Goal: Check status: Check status

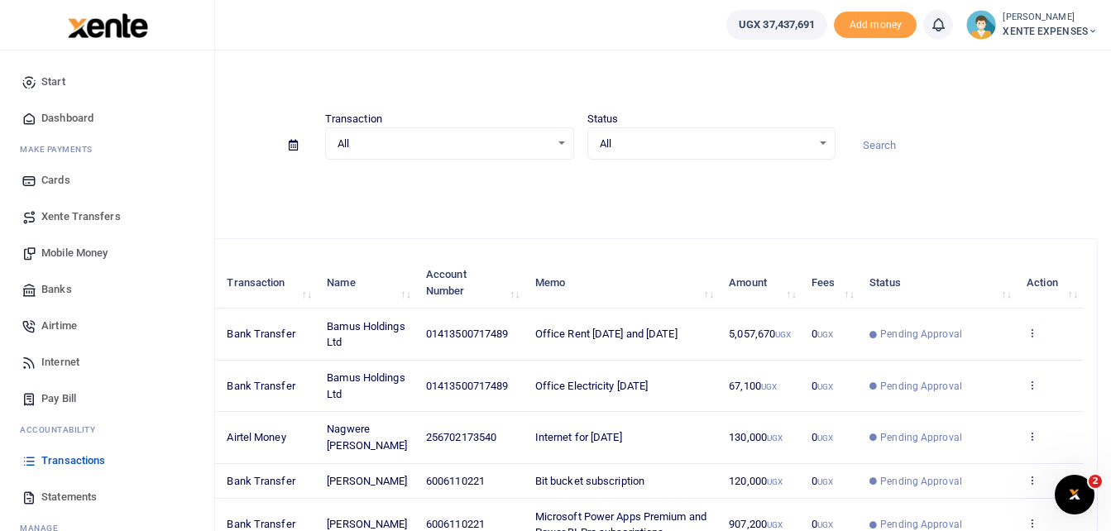
click at [65, 460] on span "Transactions" at bounding box center [73, 460] width 64 height 17
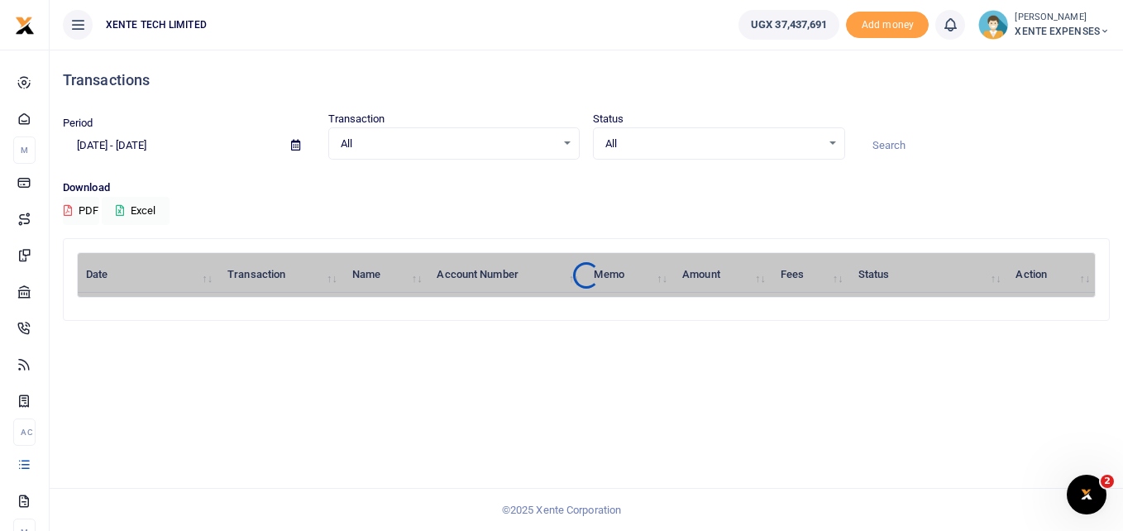
click at [297, 146] on icon at bounding box center [295, 145] width 9 height 11
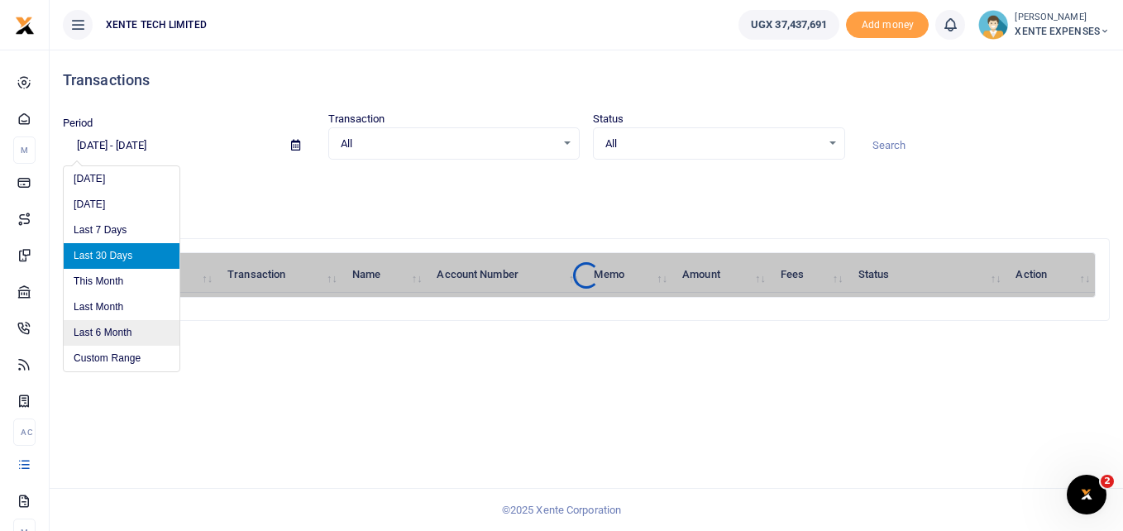
click at [131, 328] on li "Last 6 Month" at bounding box center [122, 333] width 116 height 26
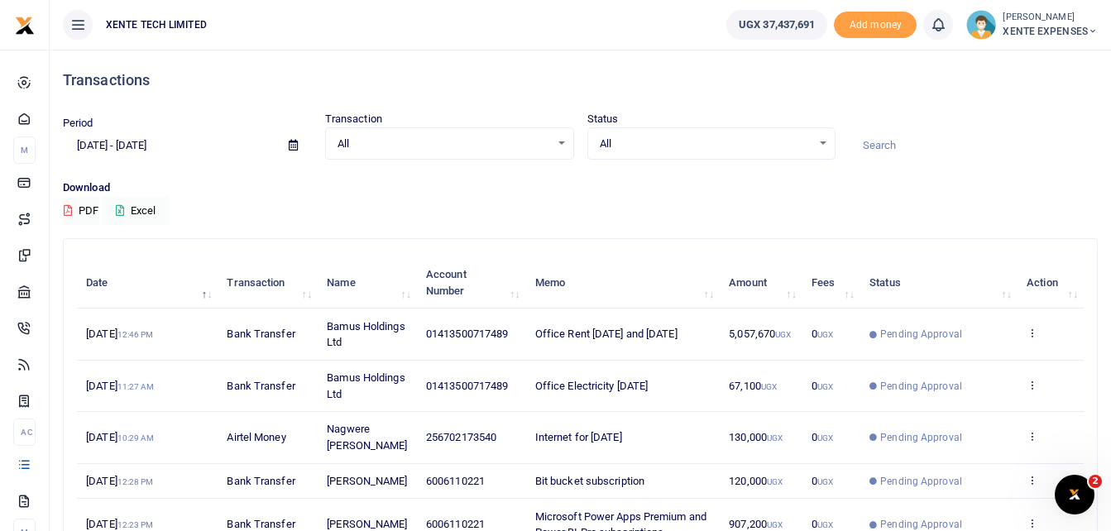
click at [287, 141] on span at bounding box center [293, 146] width 37 height 28
click at [289, 142] on icon at bounding box center [293, 145] width 9 height 11
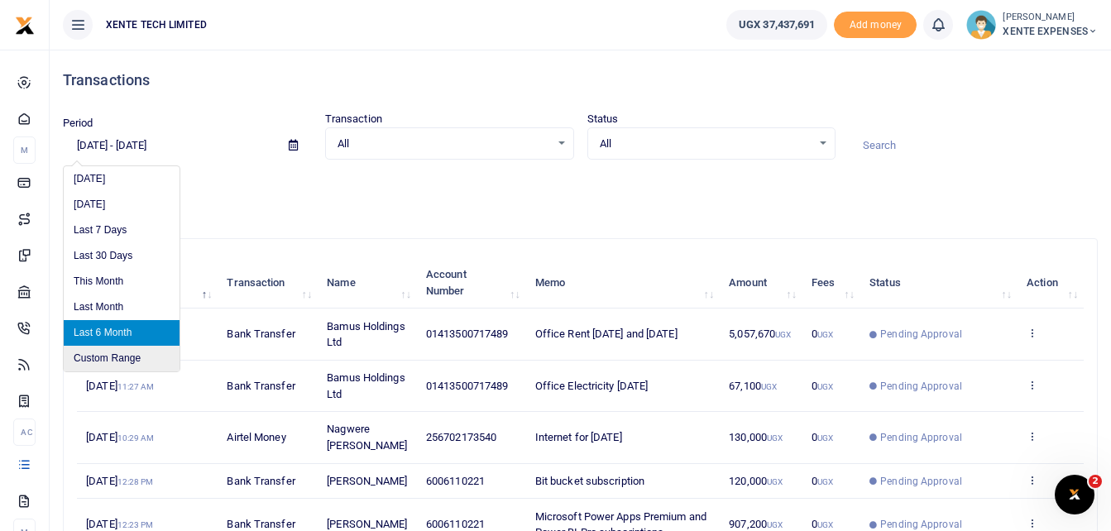
click at [101, 357] on li "Custom Range" at bounding box center [122, 359] width 116 height 26
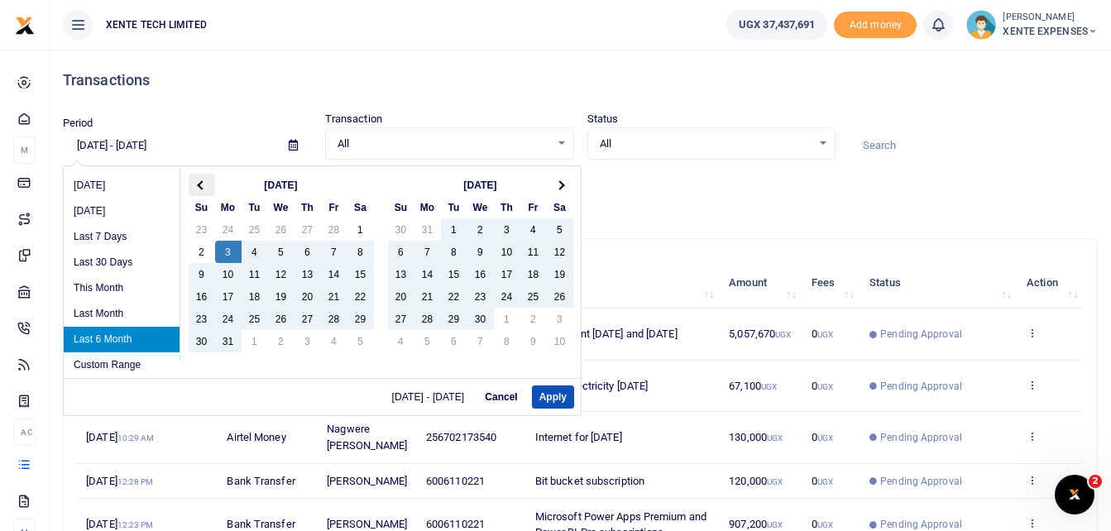
click at [203, 182] on span at bounding box center [201, 184] width 9 height 9
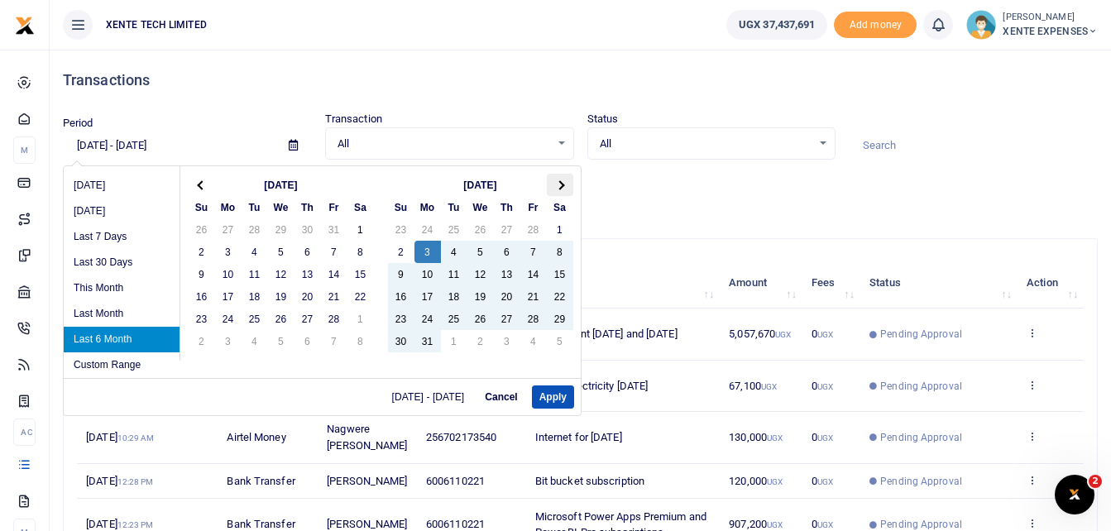
click at [560, 180] on span at bounding box center [559, 184] width 9 height 9
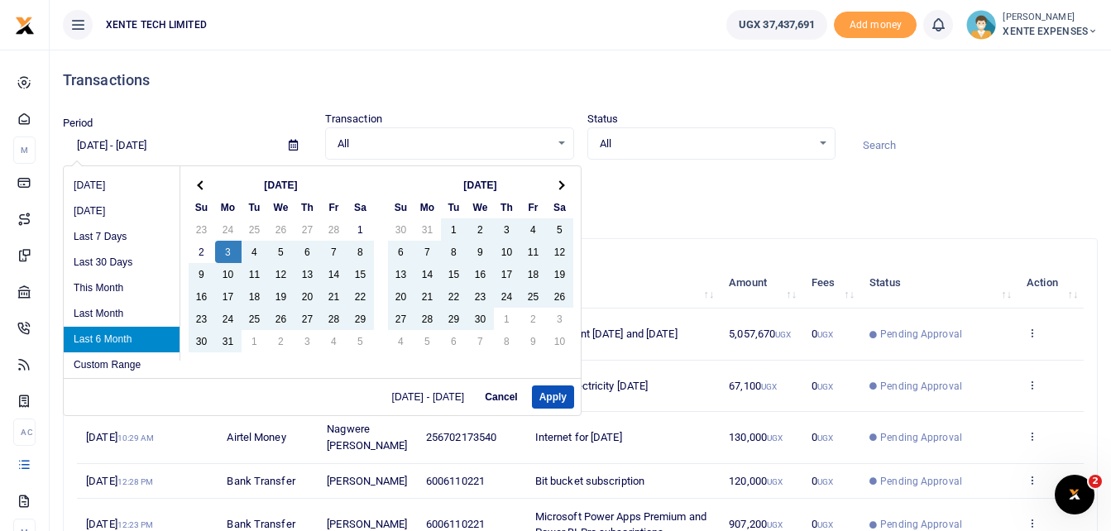
click at [560, 180] on span at bounding box center [559, 184] width 9 height 9
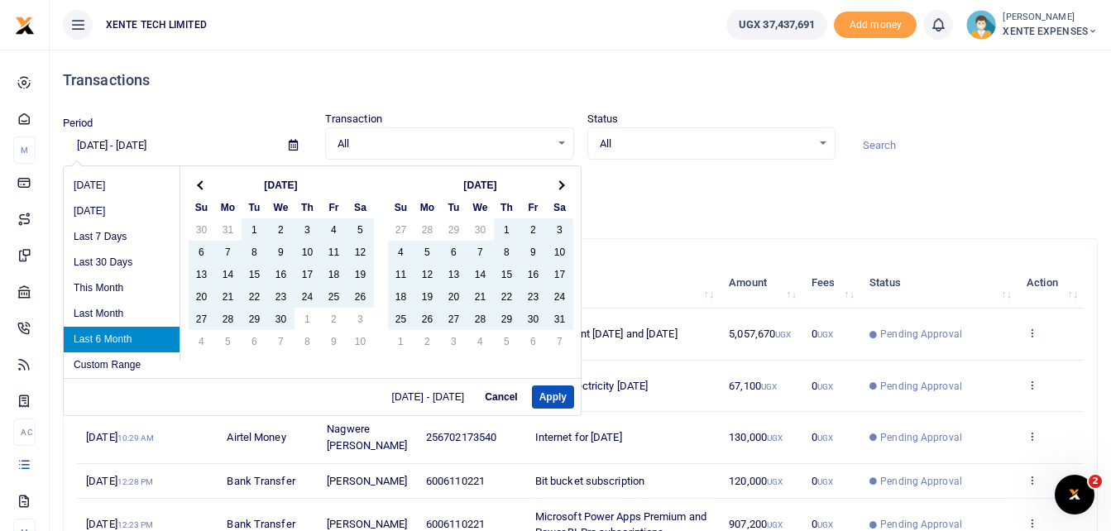
click at [508, 218] on th "Th" at bounding box center [507, 207] width 26 height 22
click at [117, 363] on li "Custom Range" at bounding box center [122, 365] width 116 height 26
click at [105, 358] on li "Custom Range" at bounding box center [122, 365] width 116 height 26
click at [79, 355] on li "Custom Range" at bounding box center [122, 365] width 116 height 26
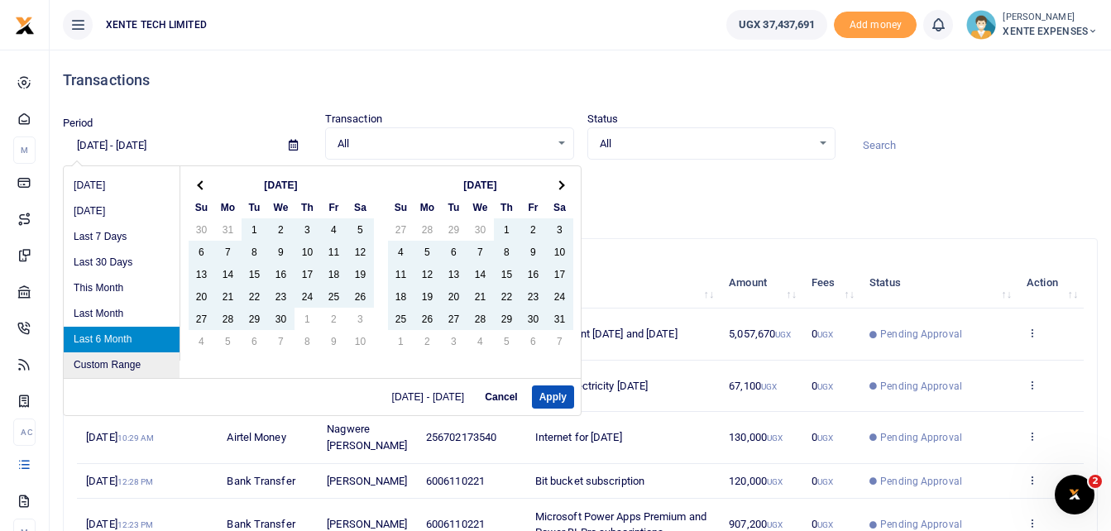
click at [144, 371] on li "Custom Range" at bounding box center [122, 365] width 116 height 26
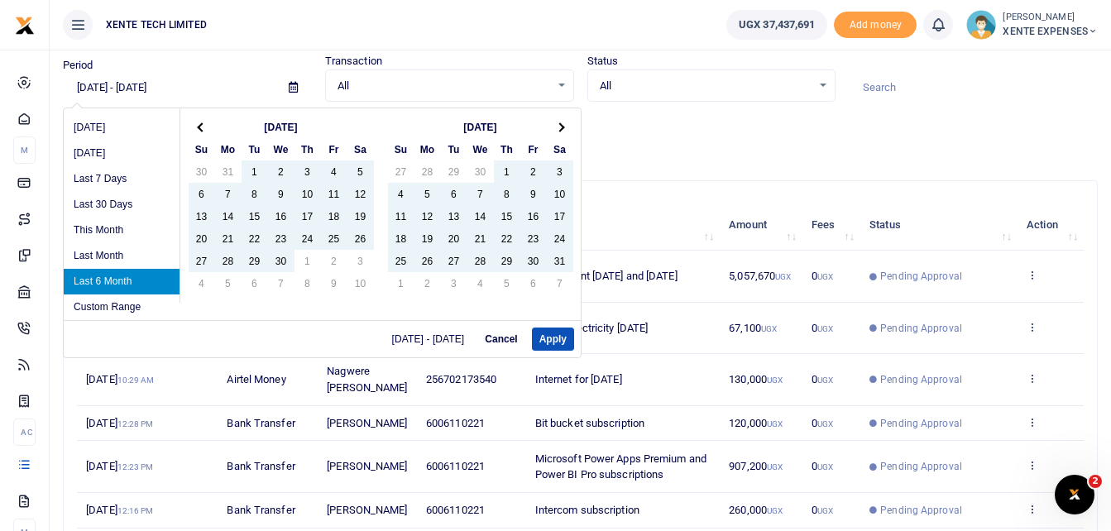
scroll to position [165, 0]
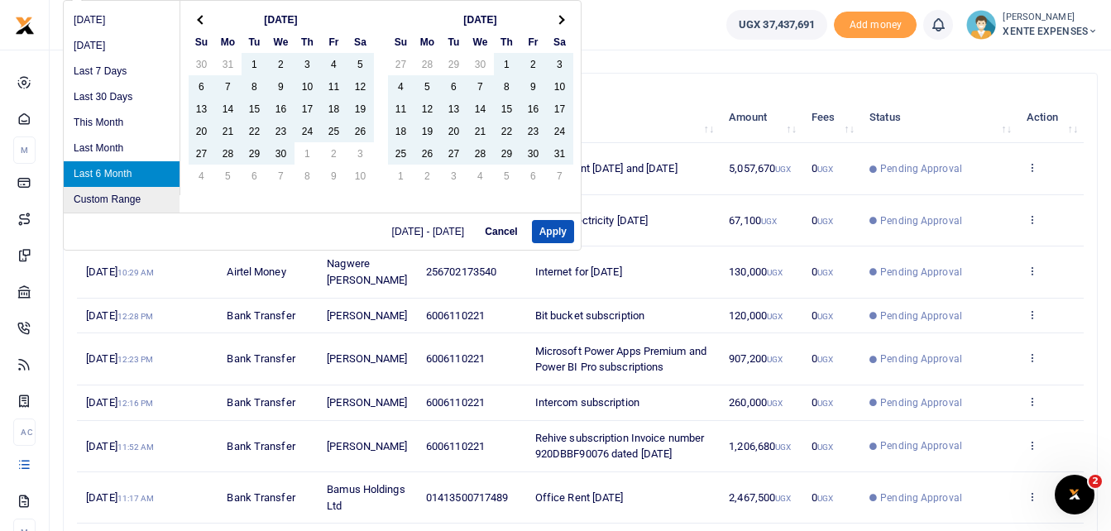
click at [99, 199] on li "Custom Range" at bounding box center [122, 200] width 116 height 26
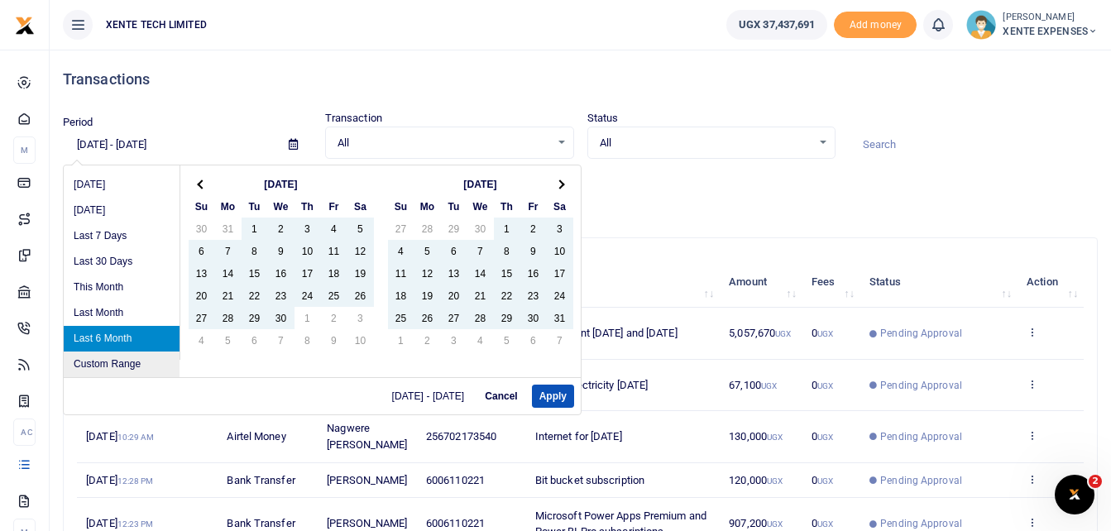
scroll to position [0, 0]
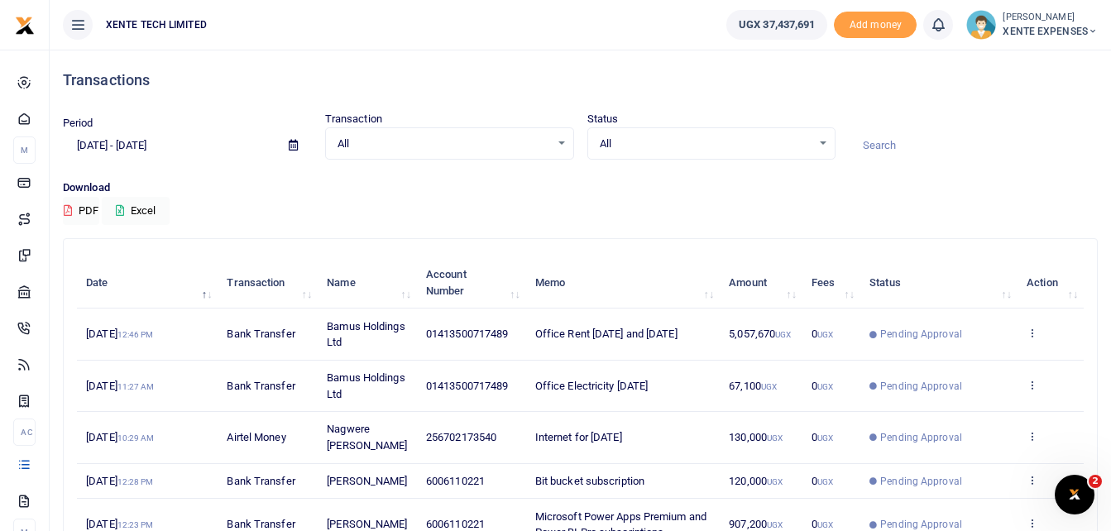
click at [194, 102] on div "Transactions" at bounding box center [580, 80] width 1035 height 61
click at [148, 148] on input "03/03/2025 - 09/03/2025" at bounding box center [169, 146] width 213 height 28
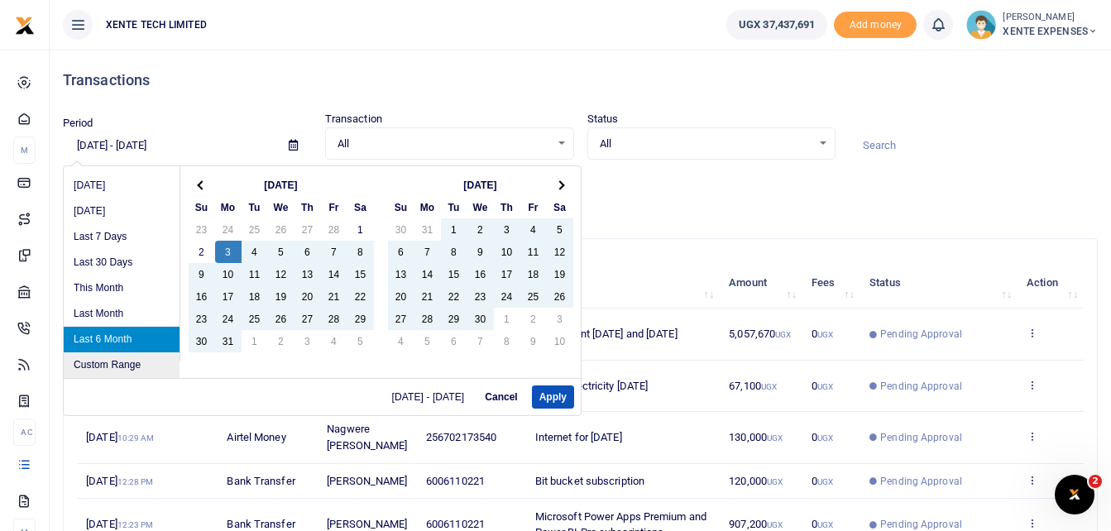
click at [101, 356] on li "Custom Range" at bounding box center [122, 365] width 116 height 26
click at [570, 178] on th at bounding box center [560, 185] width 26 height 22
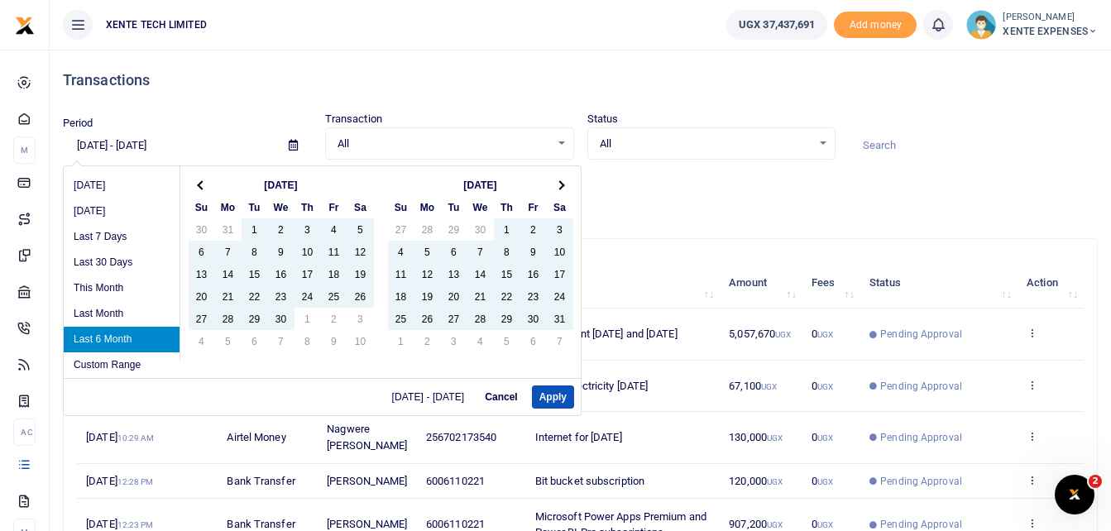
click at [570, 178] on th at bounding box center [560, 185] width 26 height 22
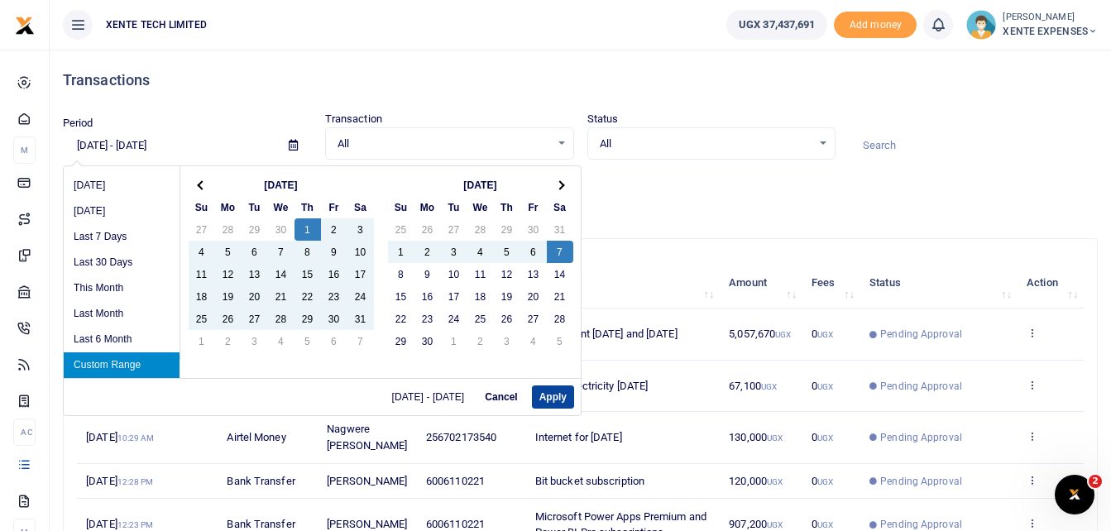
click at [549, 395] on button "Apply" at bounding box center [553, 396] width 42 height 23
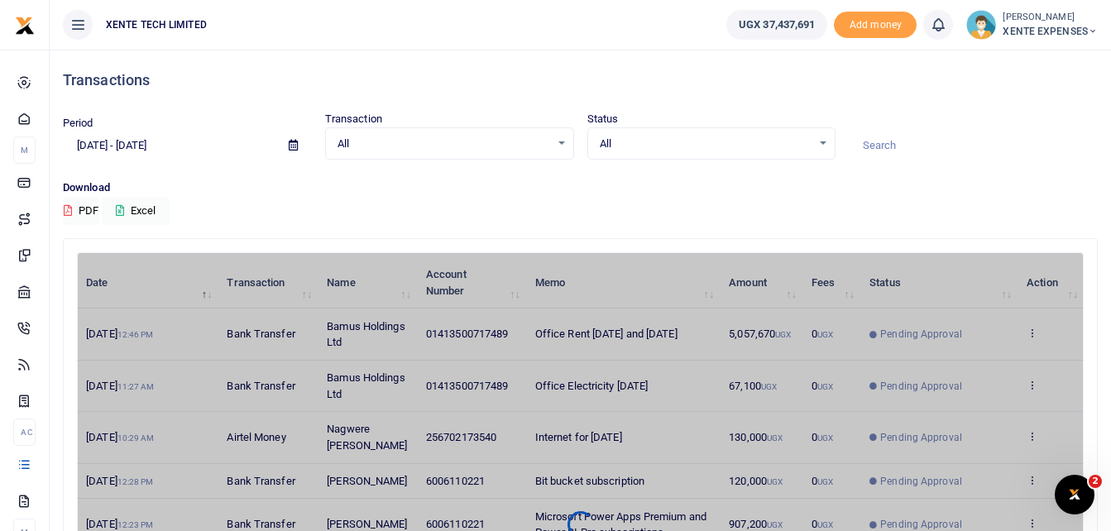
click at [293, 142] on icon at bounding box center [293, 145] width 9 height 11
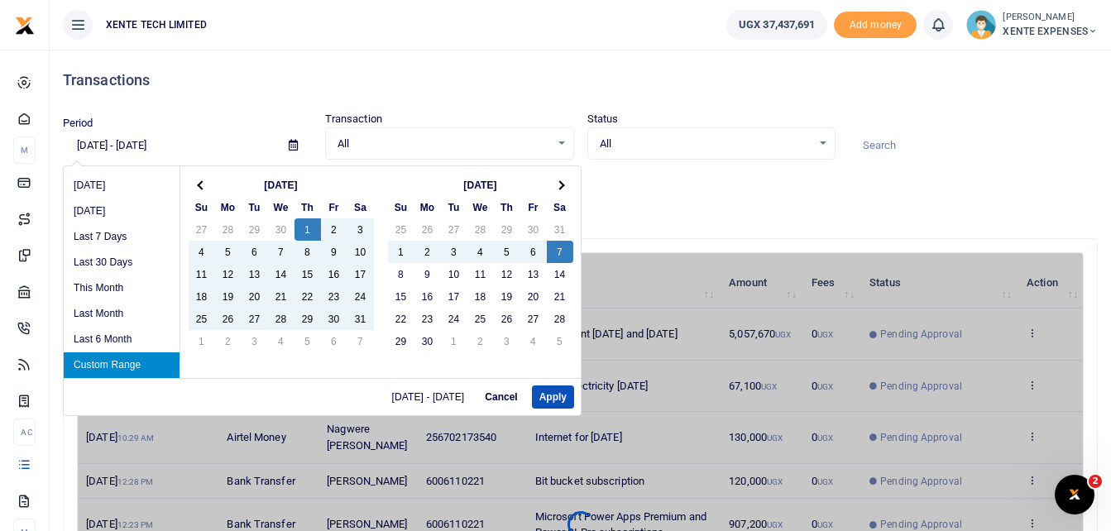
click at [271, 181] on th "May 2025" at bounding box center [281, 185] width 132 height 22
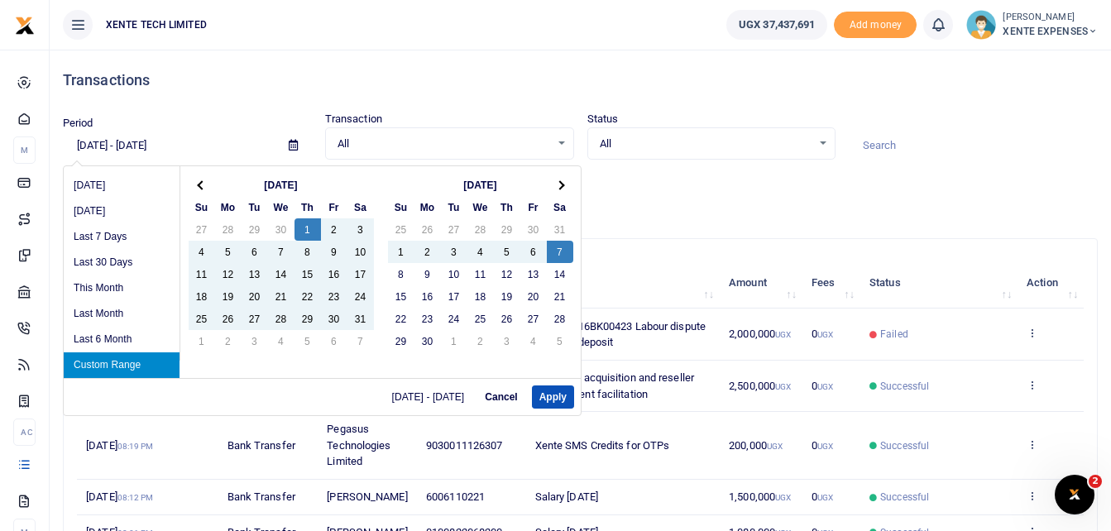
click at [112, 352] on li "Custom Range" at bounding box center [122, 365] width 116 height 26
click at [111, 360] on li "Custom Range" at bounding box center [122, 365] width 116 height 26
click at [108, 360] on li "Custom Range" at bounding box center [122, 365] width 116 height 26
click at [550, 395] on button "Apply" at bounding box center [553, 396] width 42 height 23
type input "05/01/2025 - 05/31/2025"
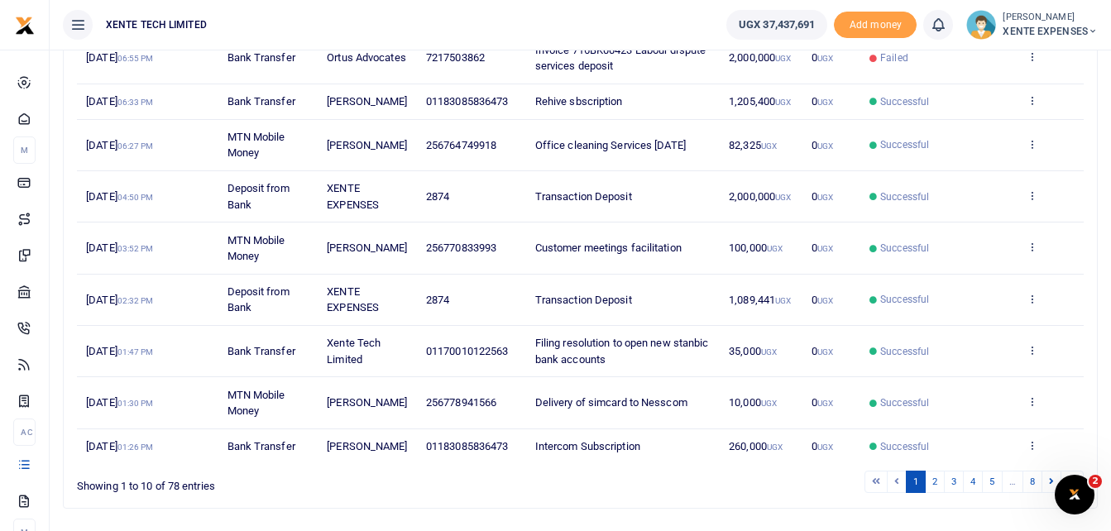
scroll to position [414, 0]
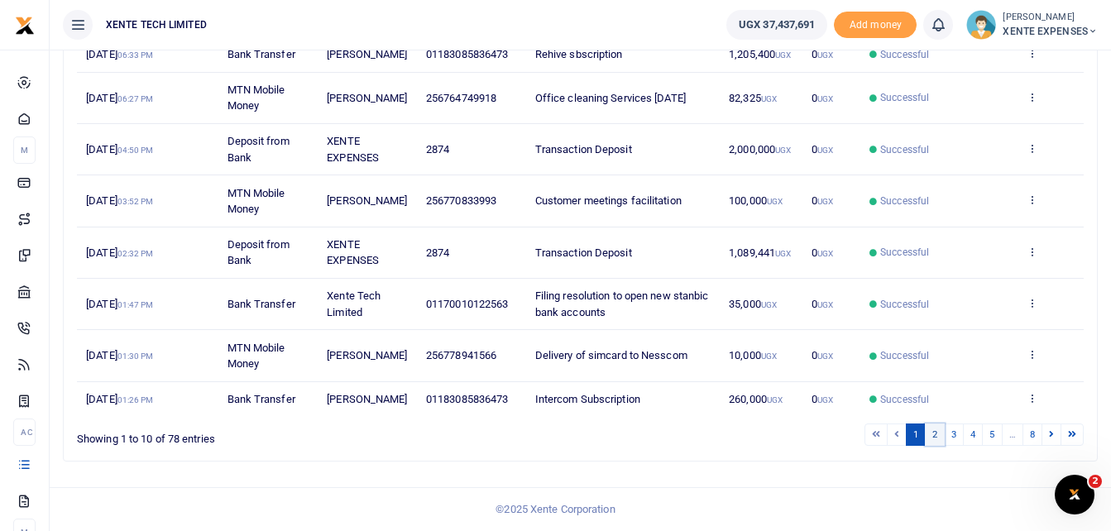
click at [935, 443] on link "2" at bounding box center [935, 434] width 20 height 22
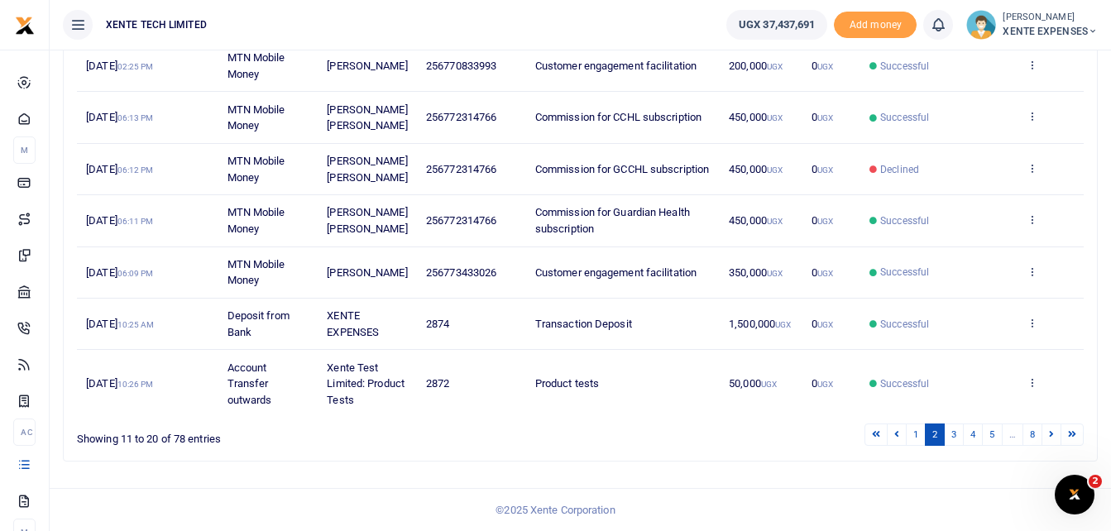
scroll to position [165, 0]
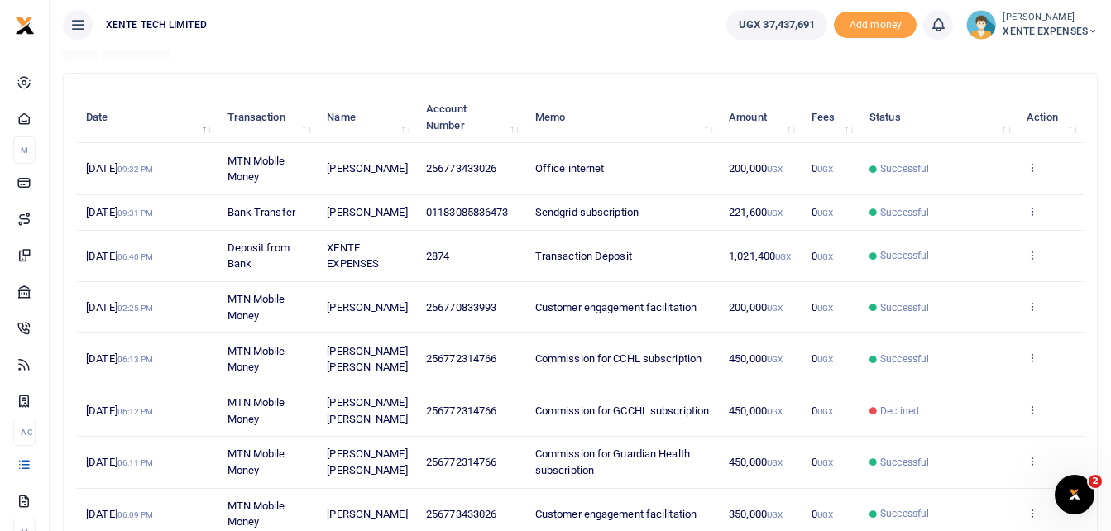
click at [341, 372] on span "Newton Watson Anslin Sserubidde" at bounding box center [367, 359] width 80 height 29
click at [611, 365] on span "Commission for CCHL subscription" at bounding box center [618, 358] width 166 height 12
click at [1033, 363] on icon at bounding box center [1031, 358] width 11 height 12
click at [976, 412] on link "View details" at bounding box center [971, 410] width 131 height 23
